Goal: Navigation & Orientation: Find specific page/section

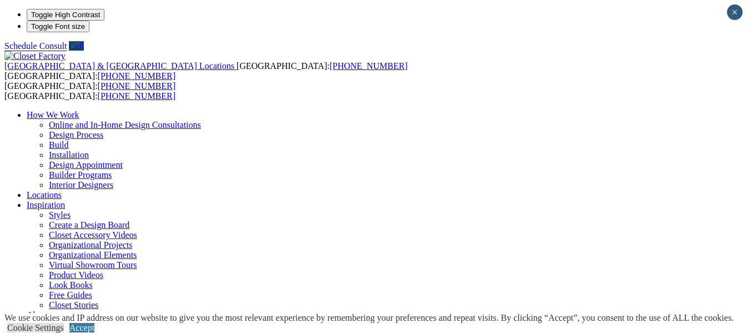
click at [89, 150] on link "Installation" at bounding box center [69, 154] width 40 height 9
click at [79, 110] on link "How We Work" at bounding box center [53, 114] width 53 height 9
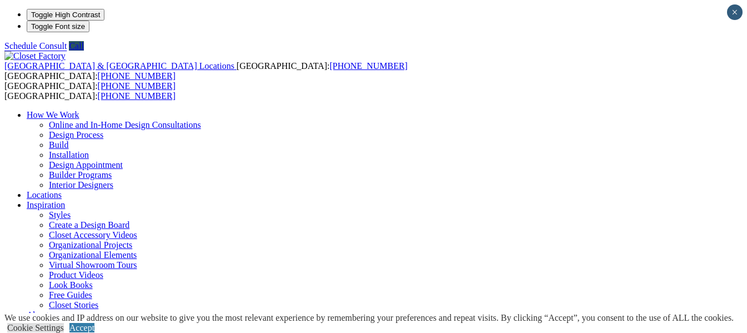
click at [79, 110] on link "How We Work" at bounding box center [53, 114] width 53 height 9
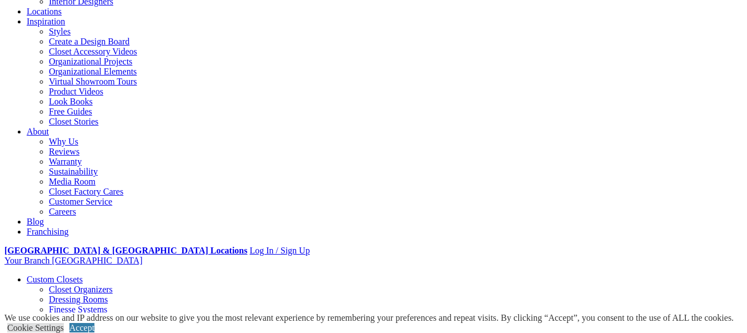
scroll to position [343, 0]
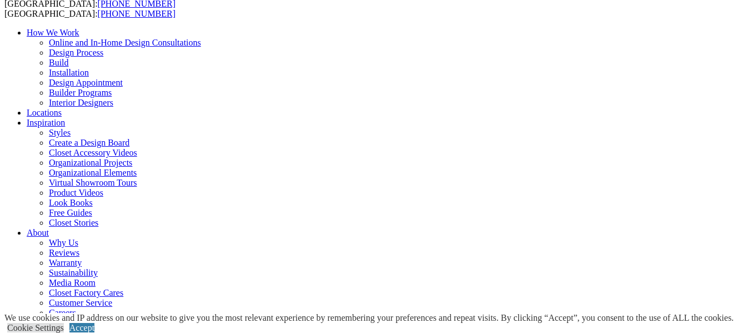
scroll to position [0, 0]
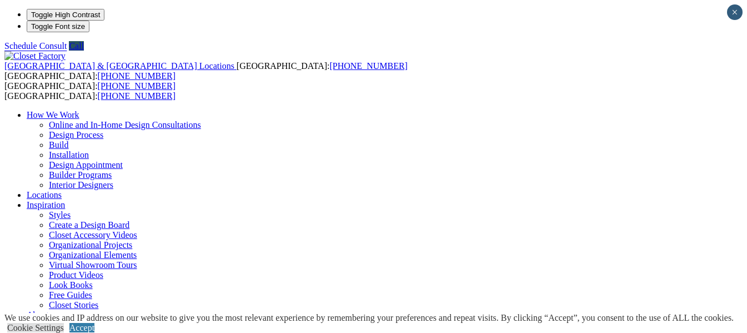
click input "*" at bounding box center [0, 0] width 0 height 0
click at [553, 110] on div "How We Work Online and In-Home Design Consultations Design Process Build Instal…" at bounding box center [373, 265] width 738 height 310
click at [518, 110] on div "How We Work Online and In-Home Design Consultations Design Process Build Instal…" at bounding box center [373, 265] width 738 height 310
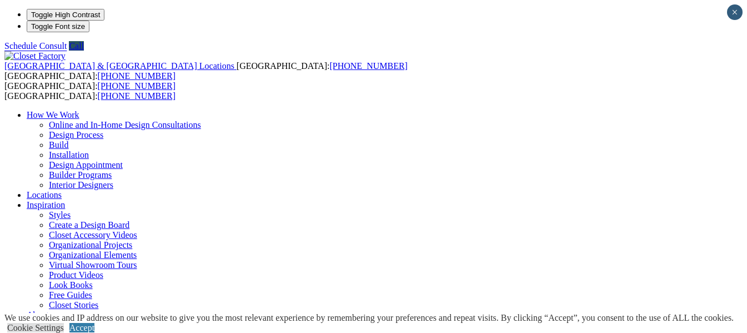
type input "*****"
click input "*" at bounding box center [0, 0] width 0 height 0
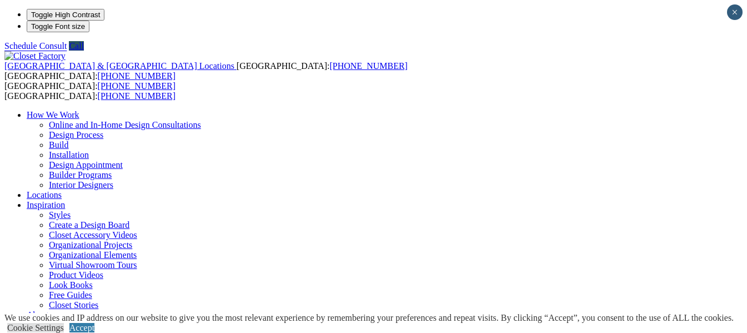
scroll to position [52, 0]
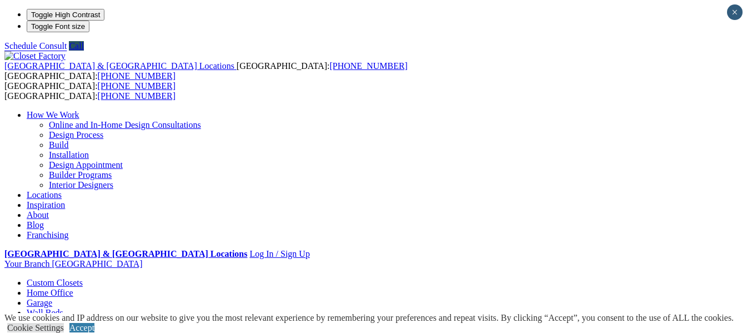
click at [66, 51] on img at bounding box center [34, 56] width 61 height 10
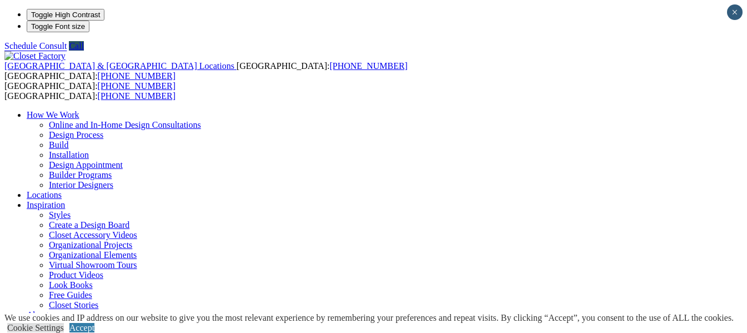
scroll to position [52, 0]
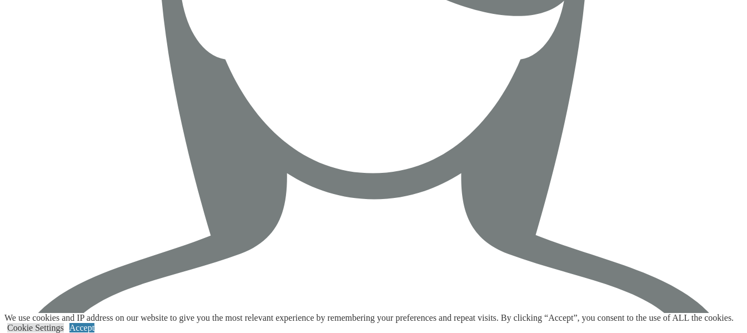
scroll to position [3655, 0]
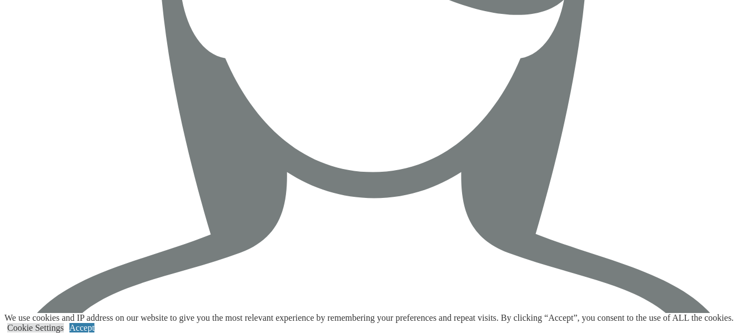
drag, startPoint x: 729, startPoint y: 240, endPoint x: 493, endPoint y: 210, distance: 237.5
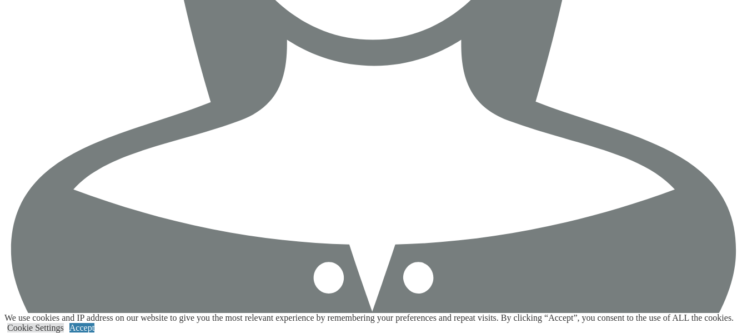
scroll to position [3788, 0]
click at [94, 323] on link "Accept" at bounding box center [81, 327] width 25 height 9
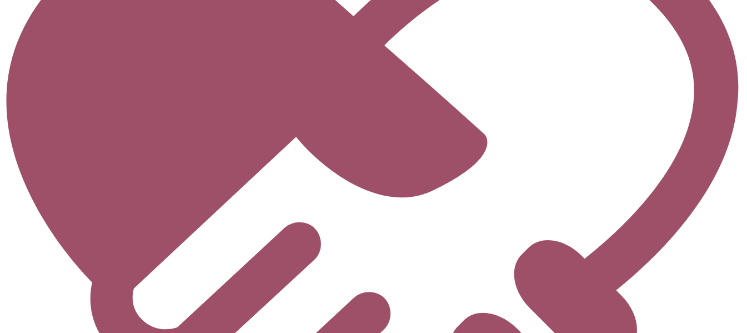
scroll to position [4360, 0]
